Goal: Information Seeking & Learning: Learn about a topic

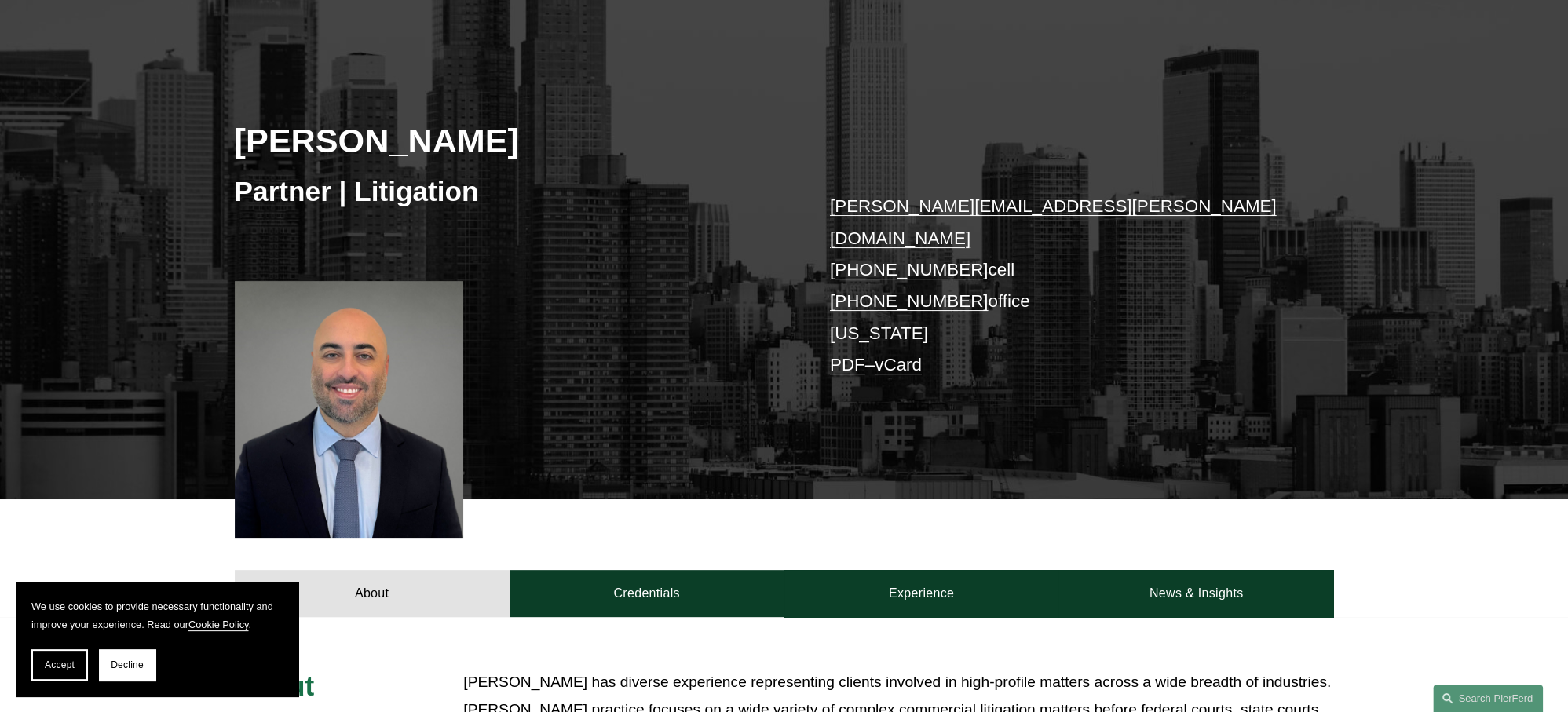
scroll to position [471, 0]
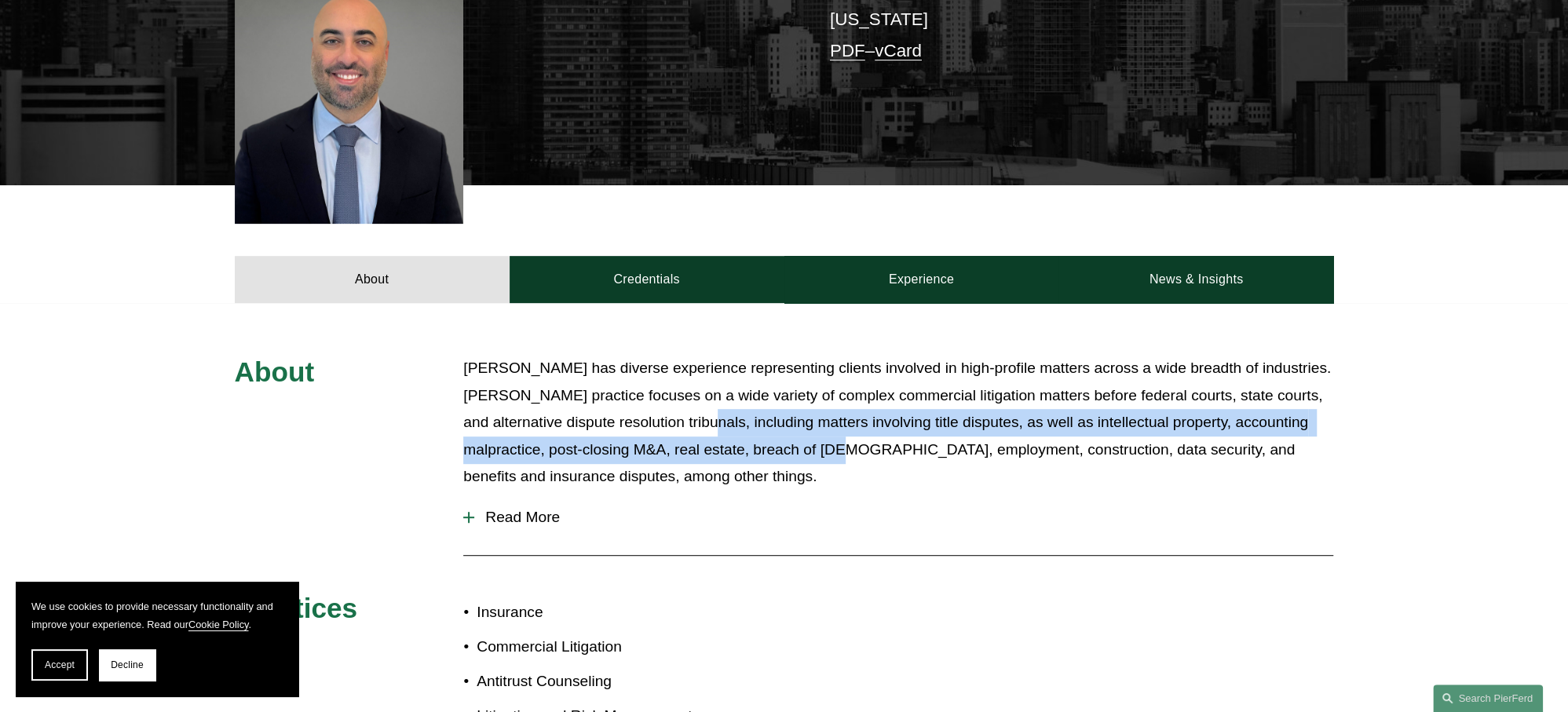
drag, startPoint x: 774, startPoint y: 404, endPoint x: 875, endPoint y: 434, distance: 105.4
click at [875, 434] on p "[PERSON_NAME] has diverse experience representing clients involved in high-prof…" at bounding box center [897, 422] width 870 height 136
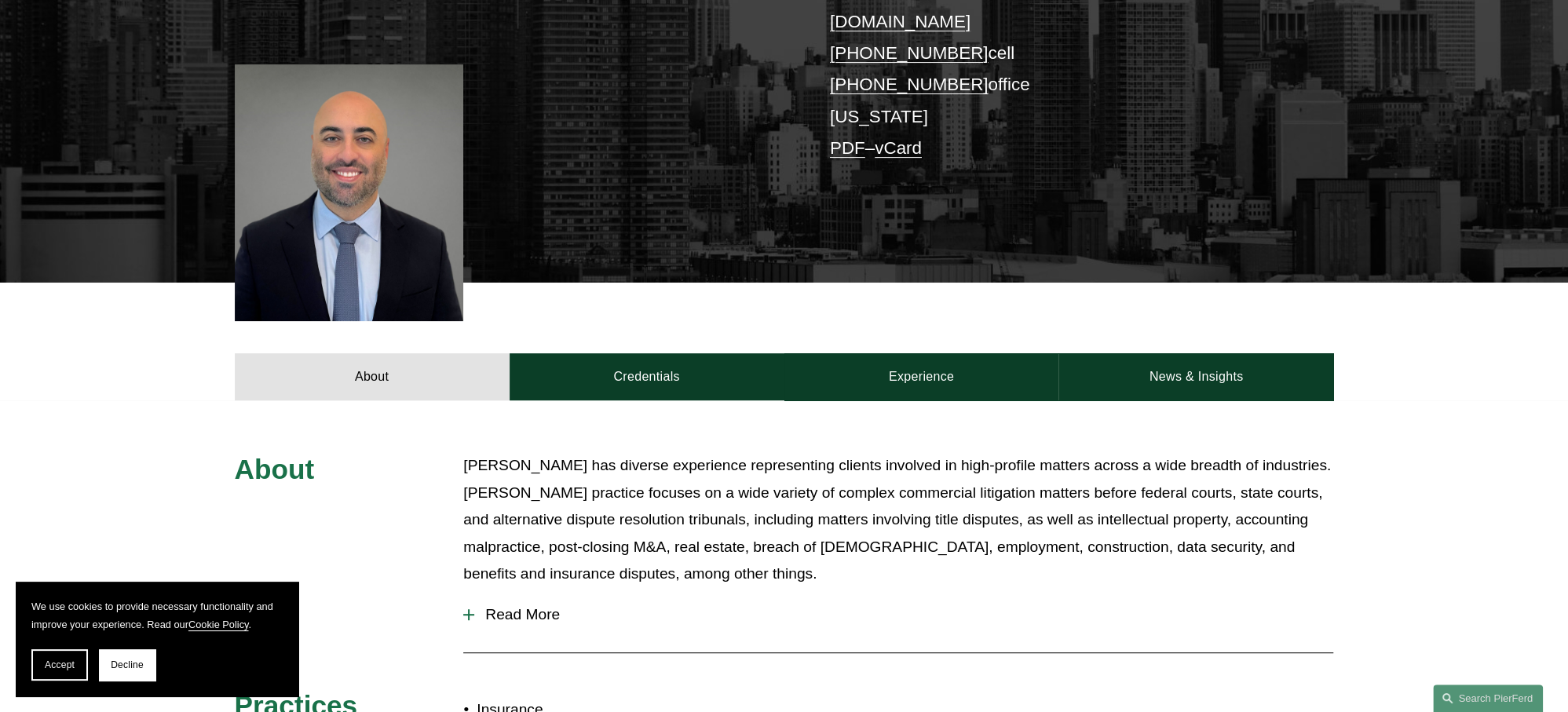
scroll to position [393, 0]
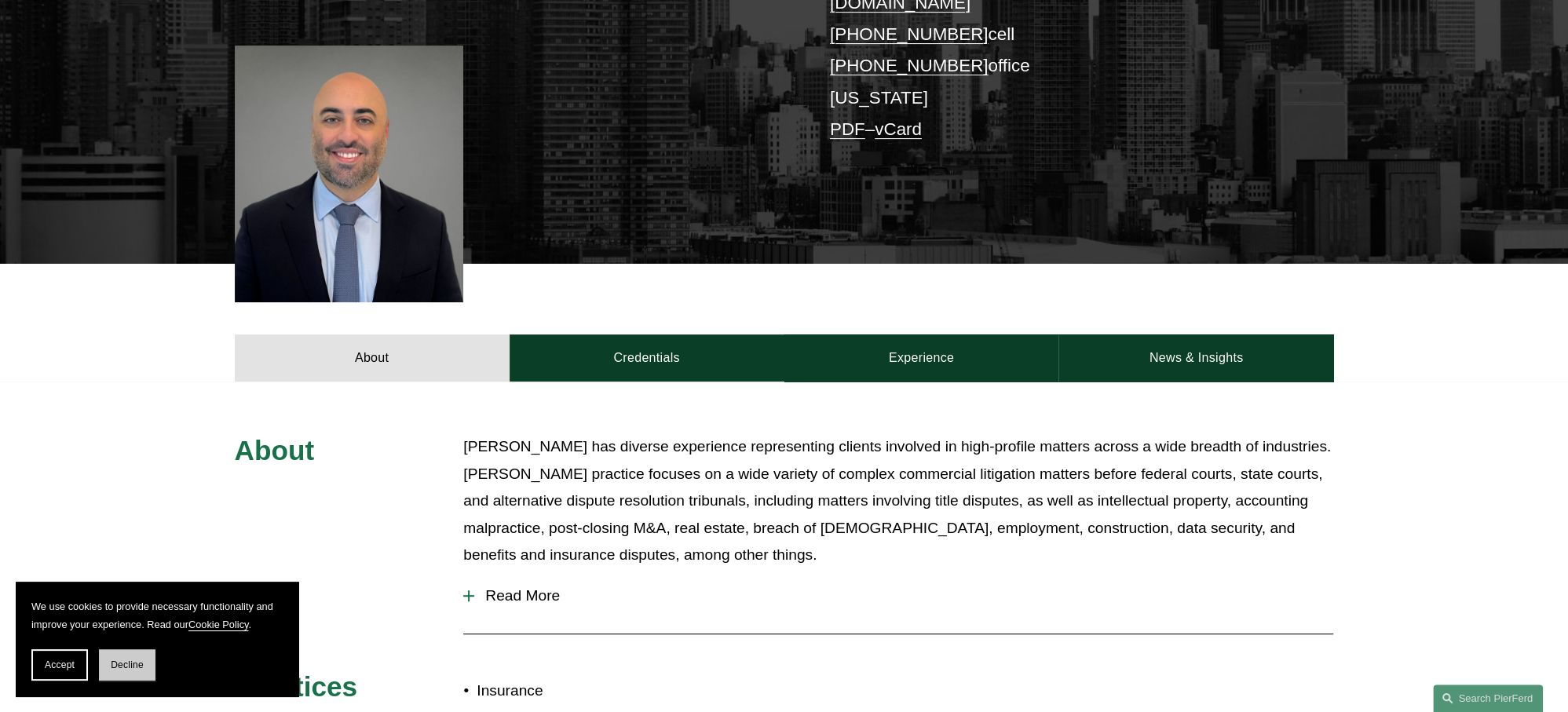
click at [122, 669] on span "Decline" at bounding box center [128, 664] width 33 height 11
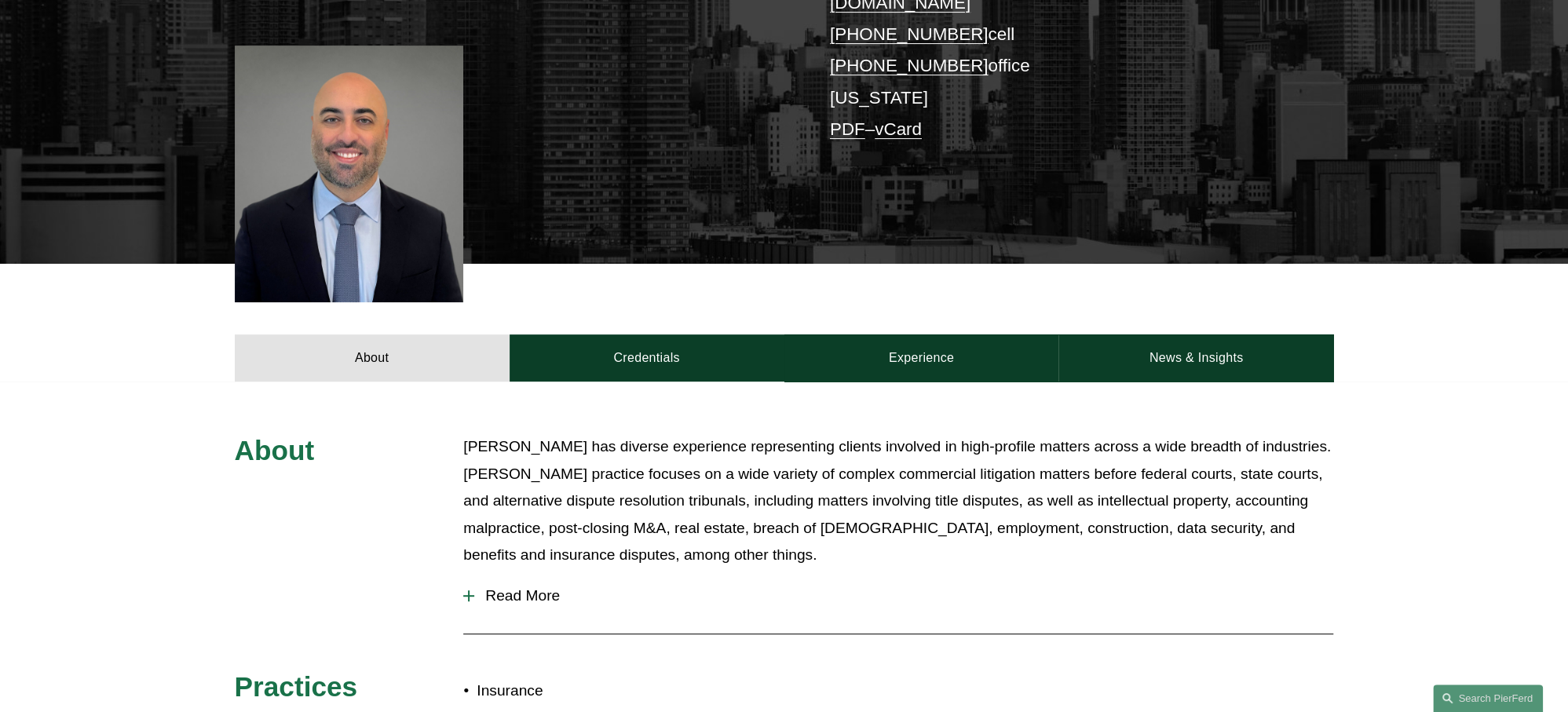
click at [181, 434] on div "About [PERSON_NAME] has diverse experience representing clients involved in hig…" at bounding box center [784, 704] width 1568 height 543
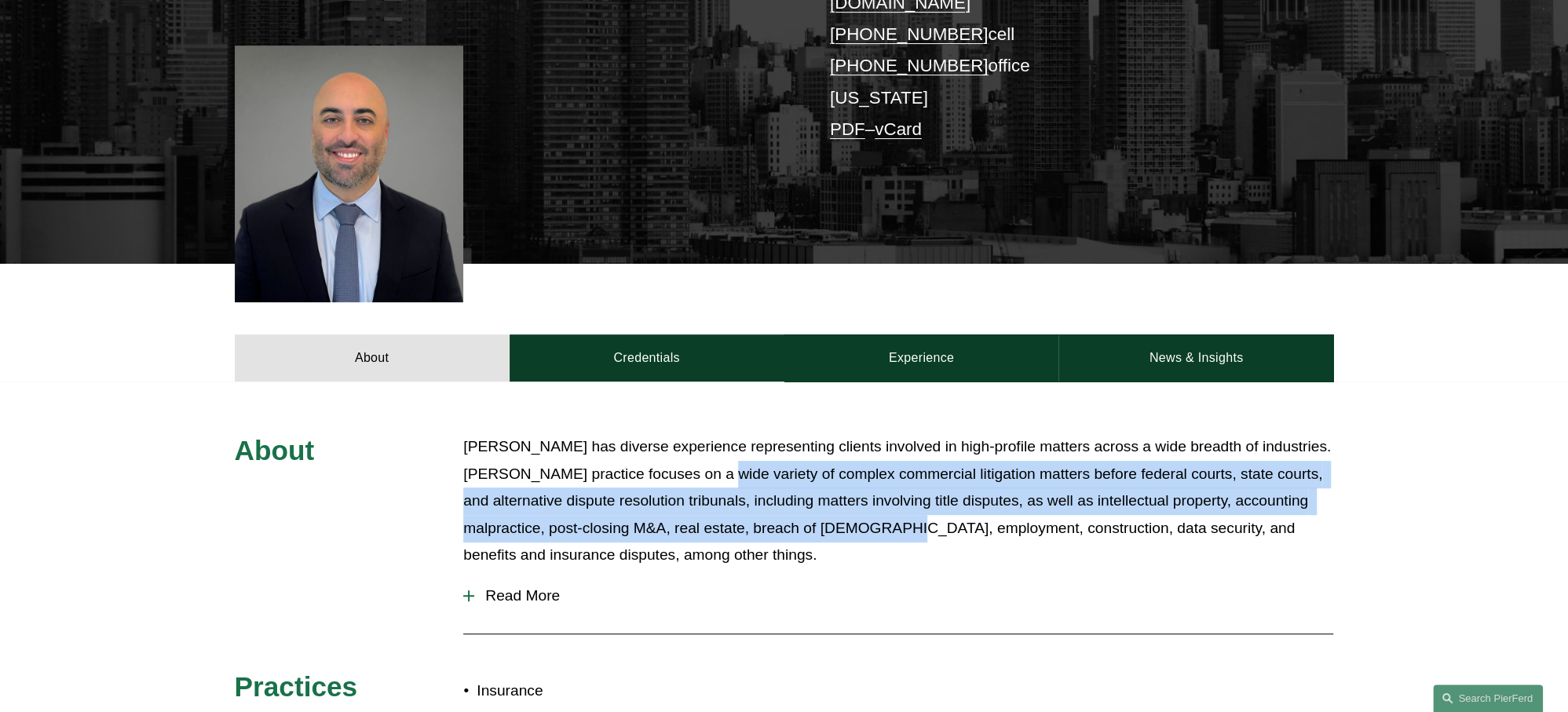
drag, startPoint x: 742, startPoint y: 451, endPoint x: 906, endPoint y: 502, distance: 171.7
click at [906, 502] on p "[PERSON_NAME] has diverse experience representing clients involved in high-prof…" at bounding box center [897, 501] width 870 height 136
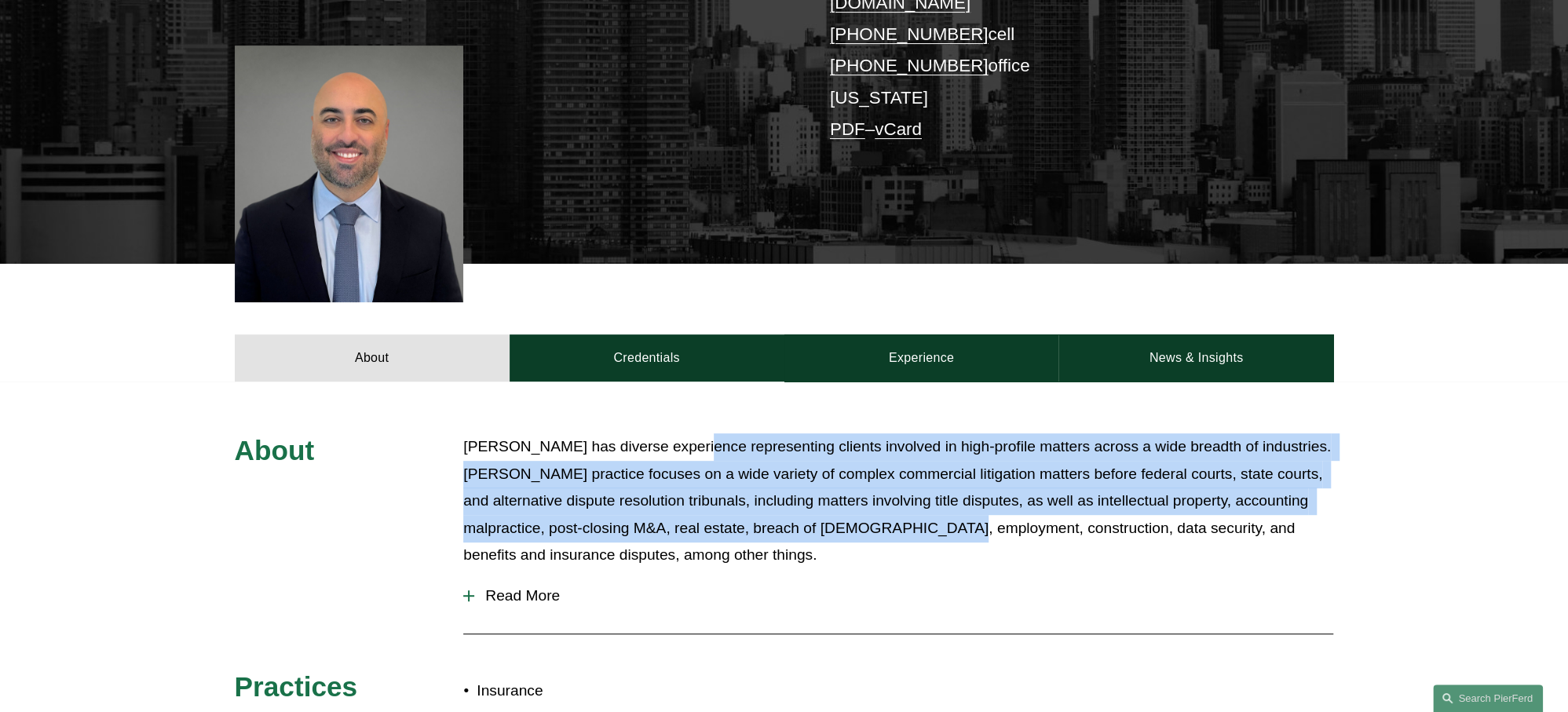
drag, startPoint x: 900, startPoint y: 499, endPoint x: 699, endPoint y: 424, distance: 214.5
click at [699, 434] on p "[PERSON_NAME] has diverse experience representing clients involved in high-prof…" at bounding box center [897, 501] width 870 height 136
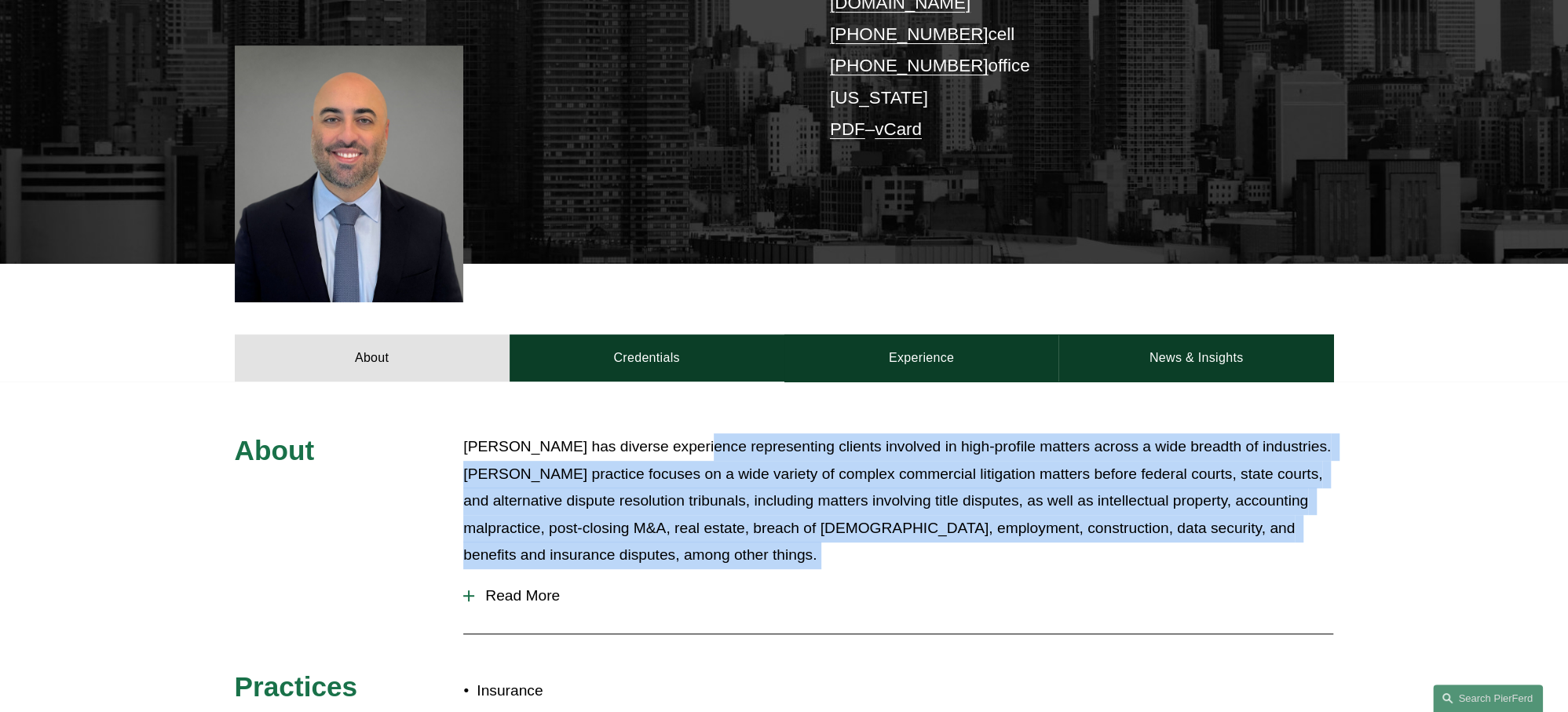
drag, startPoint x: 699, startPoint y: 424, endPoint x: 994, endPoint y: 525, distance: 311.8
click at [994, 525] on p "[PERSON_NAME] has diverse experience representing clients involved in high-prof…" at bounding box center [897, 501] width 870 height 136
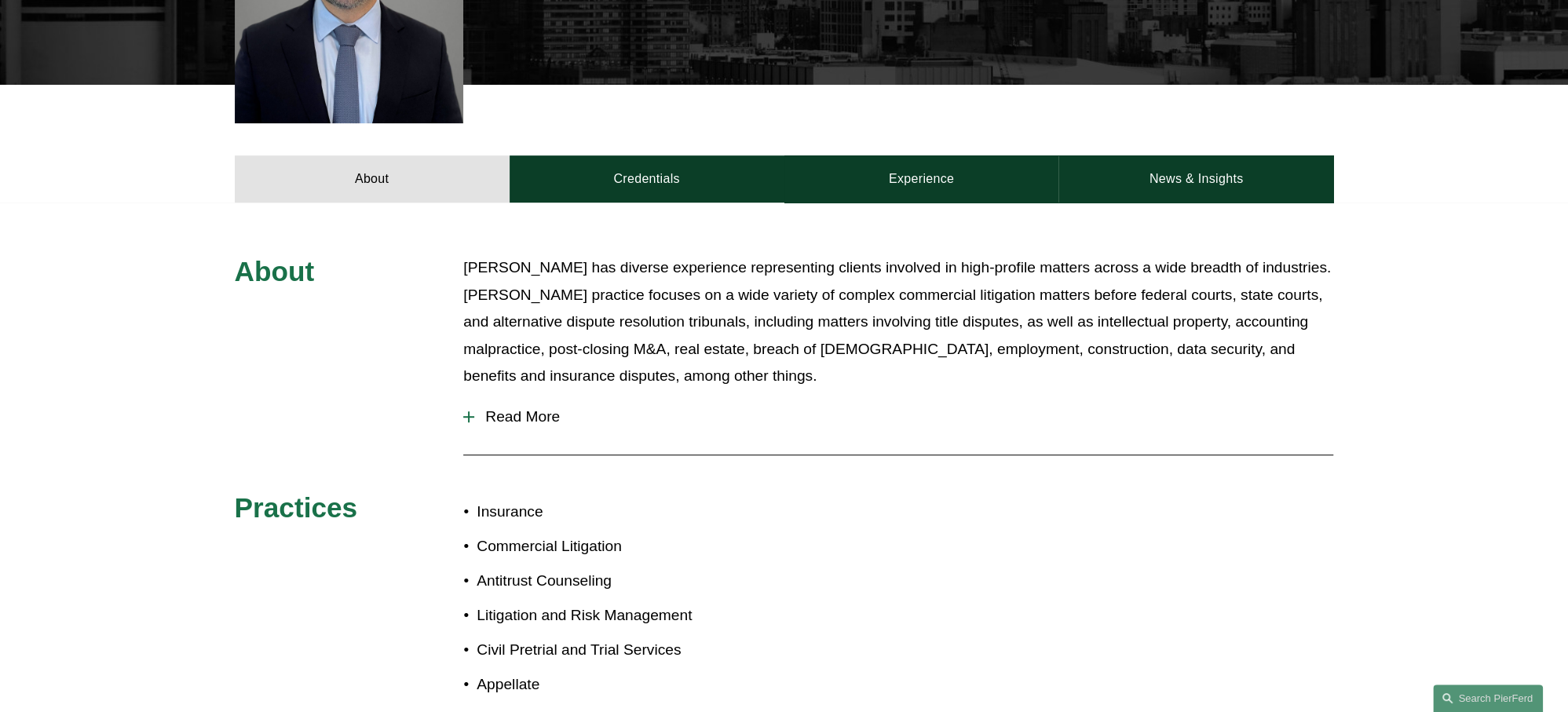
scroll to position [785, 0]
